Goal: Transaction & Acquisition: Purchase product/service

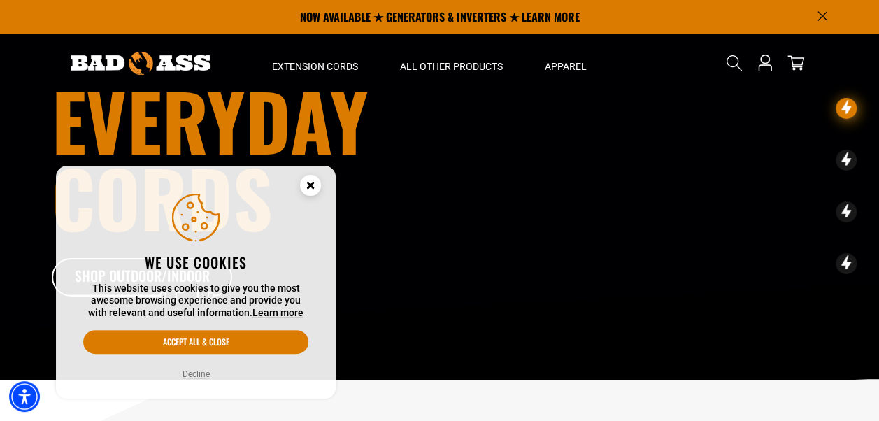
click at [215, 348] on button "Accept all & close" at bounding box center [195, 342] width 225 height 24
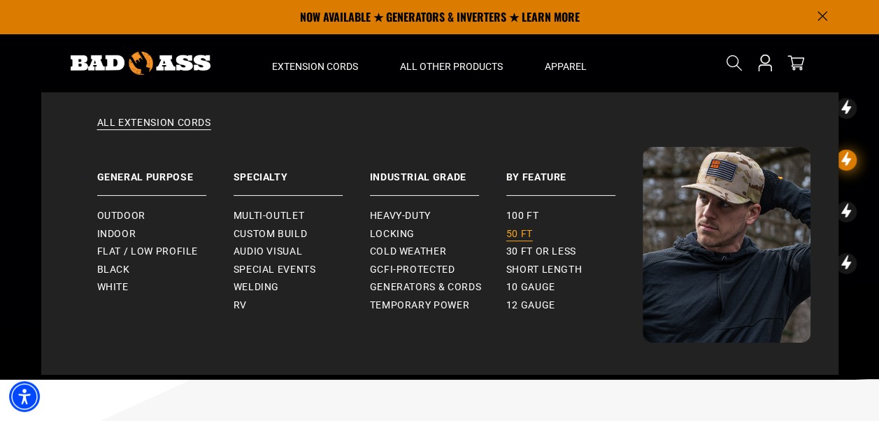
click at [512, 229] on span "50 ft" at bounding box center [519, 234] width 27 height 13
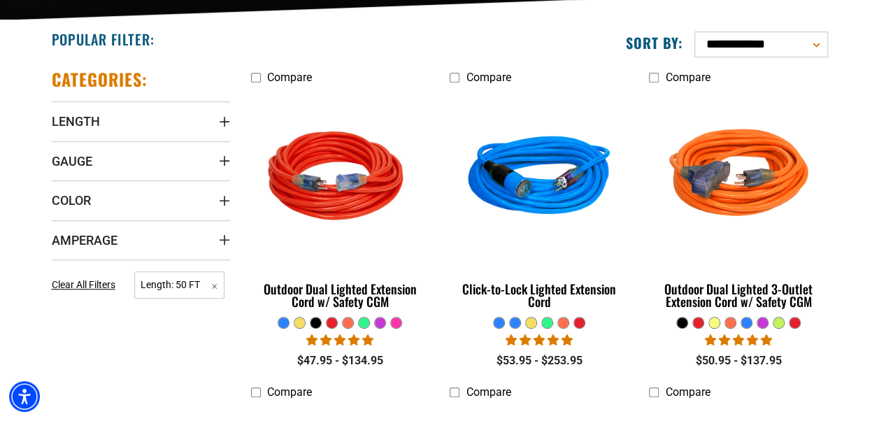
scroll to position [338, 0]
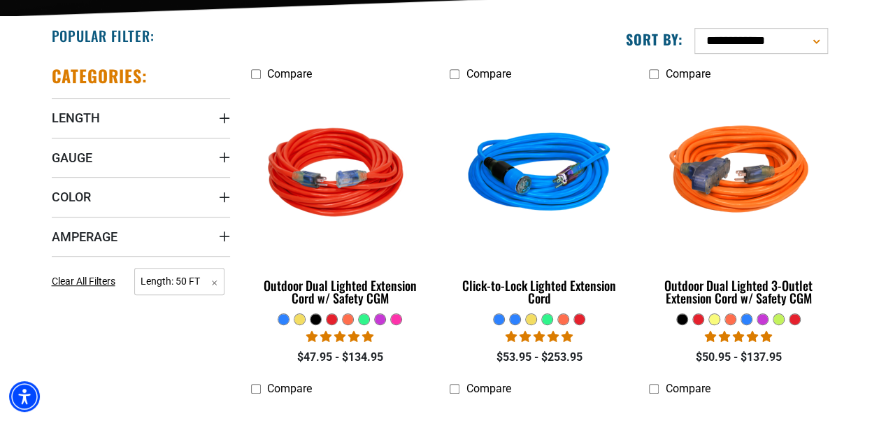
click at [392, 319] on div at bounding box center [396, 319] width 10 height 10
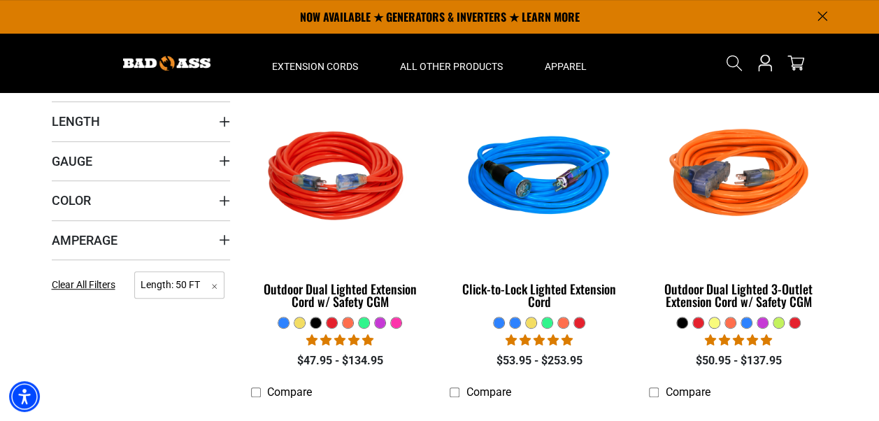
scroll to position [334, 0]
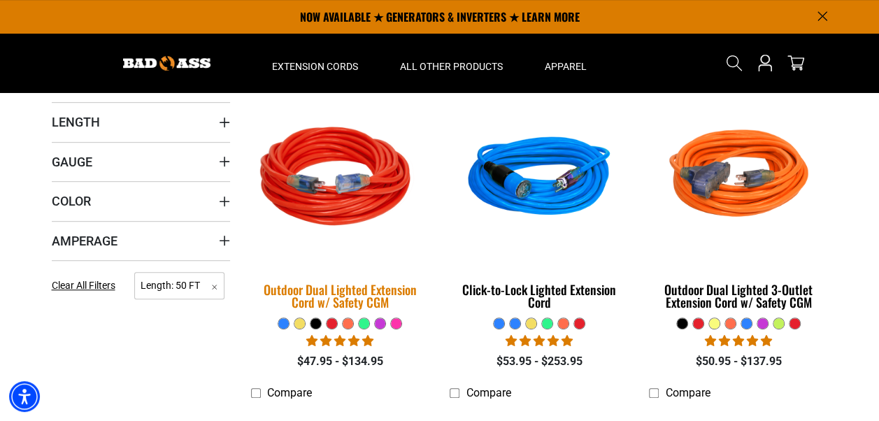
click at [330, 214] on img at bounding box center [340, 179] width 196 height 179
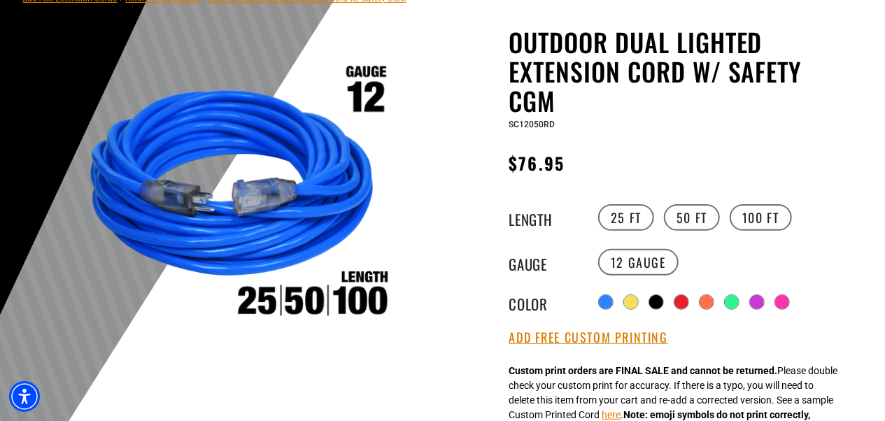
scroll to position [136, 0]
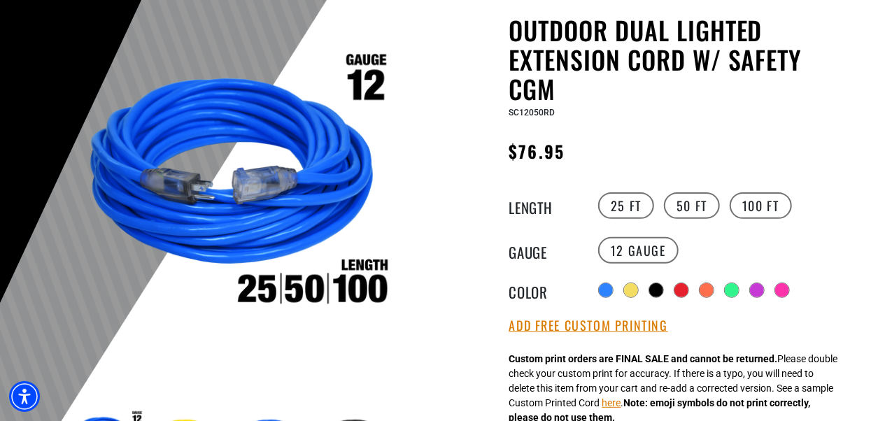
click at [784, 289] on div at bounding box center [782, 290] width 14 height 14
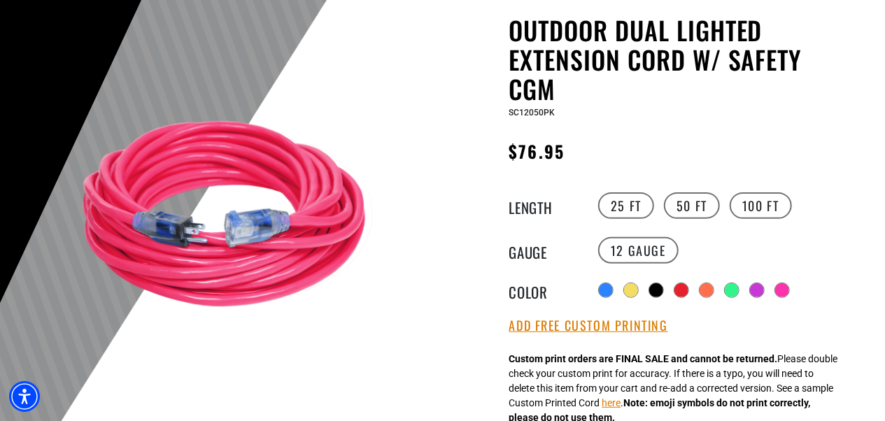
click at [621, 404] on button "here" at bounding box center [611, 403] width 19 height 15
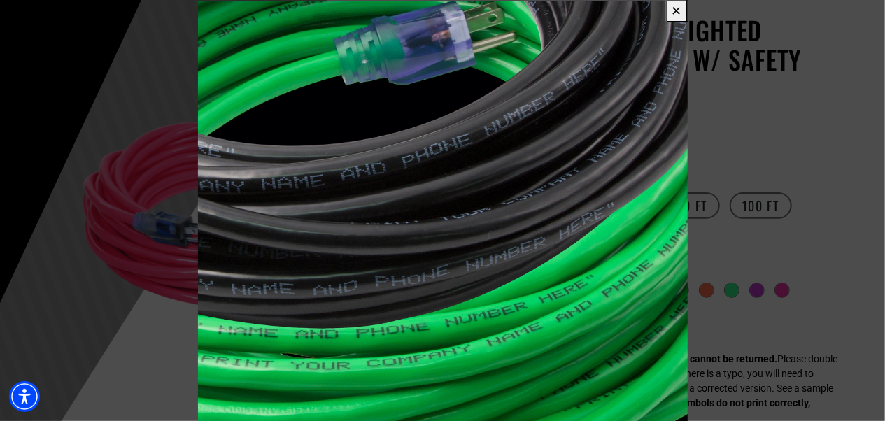
click at [674, 10] on button "✕" at bounding box center [677, 10] width 22 height 23
